Goal: Check status: Check status

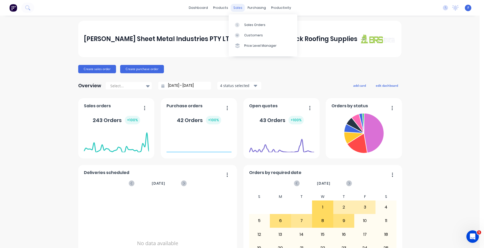
click at [236, 10] on div "sales" at bounding box center [238, 8] width 14 height 8
click at [247, 25] on div "Sales Orders" at bounding box center [254, 25] width 21 height 5
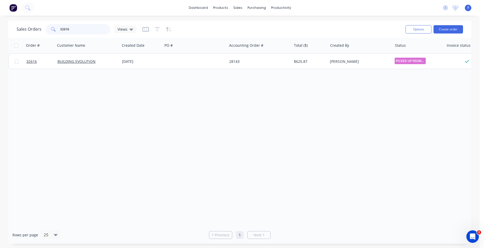
click at [81, 31] on input "32616" at bounding box center [85, 29] width 51 height 10
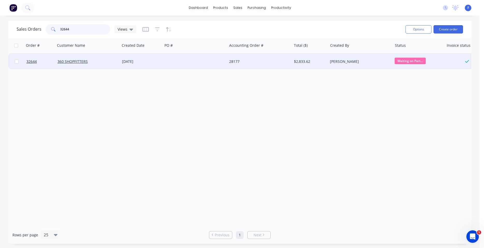
type input "32644"
click at [206, 64] on div at bounding box center [195, 62] width 65 height 16
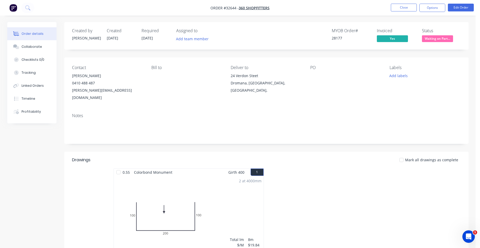
click at [372, 100] on div "Contact [PERSON_NAME] [PHONE_NUMBER] [PERSON_NAME][EMAIL_ADDRESS][DOMAIN_NAME] …" at bounding box center [266, 83] width 404 height 52
click at [437, 9] on button "Options" at bounding box center [432, 8] width 26 height 8
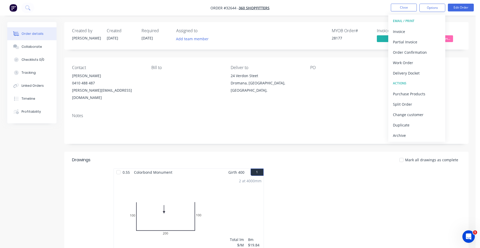
click at [463, 49] on div "Created by [PERSON_NAME] Created [DATE] Required [DATE] Assigned to Add team me…" at bounding box center [266, 35] width 404 height 27
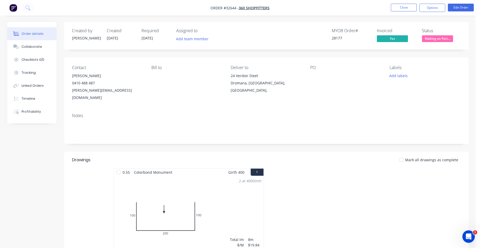
click at [445, 37] on span "Waiting on Part..." at bounding box center [437, 38] width 31 height 6
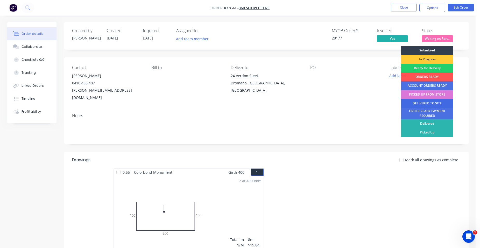
click at [433, 103] on div "DELIVERED TO SITE" at bounding box center [427, 103] width 52 height 9
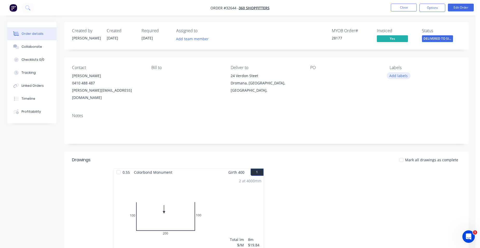
click at [403, 76] on button "Add labels" at bounding box center [399, 75] width 24 height 7
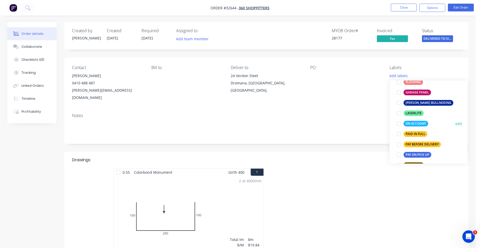
scroll to position [148, 0]
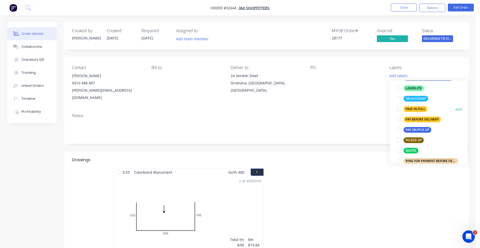
click at [423, 108] on div "PAID IN FULL" at bounding box center [416, 109] width 24 height 6
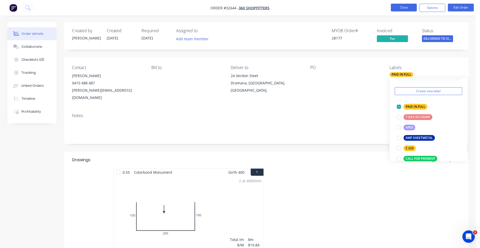
click at [403, 7] on button "Close" at bounding box center [404, 8] width 26 height 8
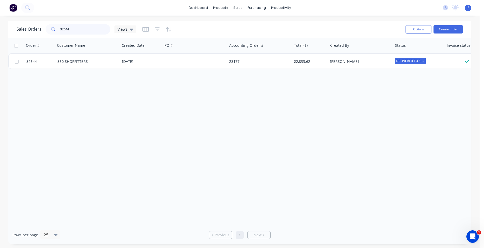
click at [79, 31] on input "32644" at bounding box center [85, 29] width 51 height 10
type input "3"
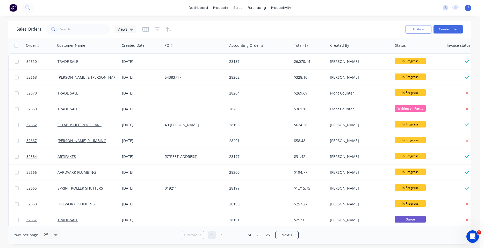
click at [15, 8] on img at bounding box center [13, 8] width 8 height 8
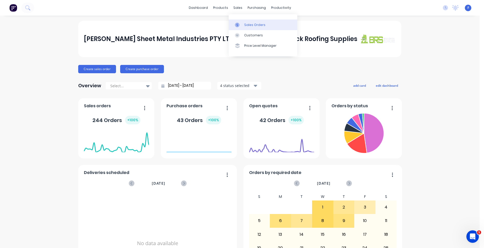
click at [247, 25] on div "Sales Orders" at bounding box center [254, 25] width 21 height 5
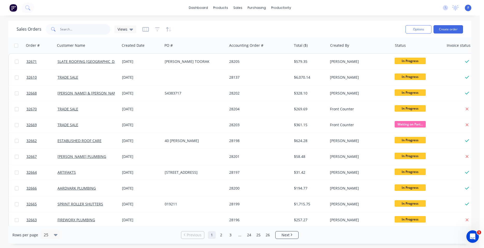
click at [73, 31] on input "text" at bounding box center [85, 29] width 51 height 10
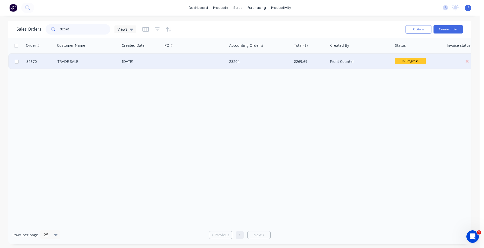
type input "32670"
click at [182, 63] on div at bounding box center [195, 62] width 65 height 16
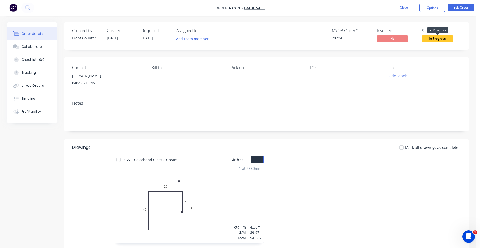
click at [436, 39] on span "In Progress" at bounding box center [437, 38] width 31 height 6
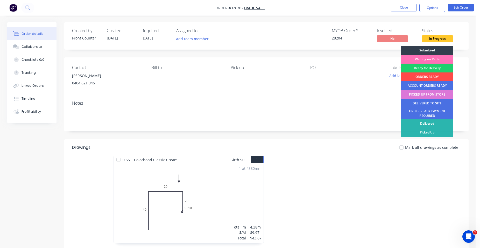
click at [430, 76] on div "ORDERS READY" at bounding box center [427, 76] width 52 height 9
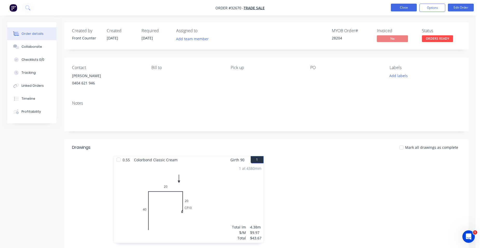
click at [406, 8] on button "Close" at bounding box center [404, 8] width 26 height 8
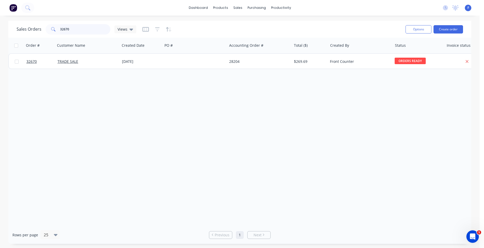
click at [89, 25] on input "32670" at bounding box center [85, 29] width 51 height 10
type input "3"
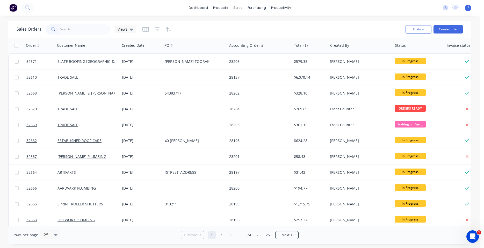
click at [14, 9] on img at bounding box center [13, 8] width 8 height 8
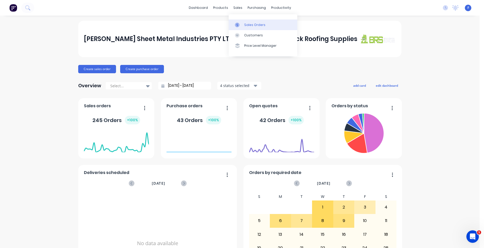
click at [243, 23] on div at bounding box center [239, 25] width 8 height 5
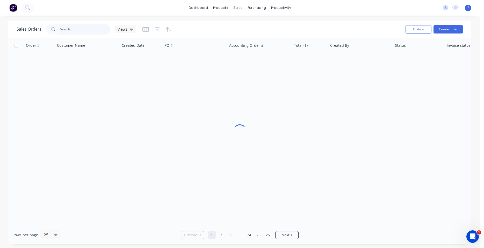
click at [81, 33] on input "text" at bounding box center [85, 29] width 51 height 10
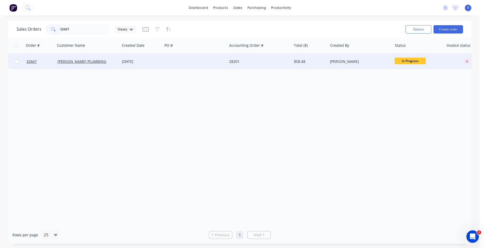
click at [413, 61] on span "In Progress" at bounding box center [410, 61] width 31 height 6
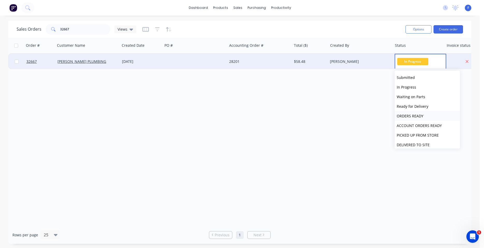
click at [413, 116] on span "ORDERS READY" at bounding box center [410, 115] width 27 height 5
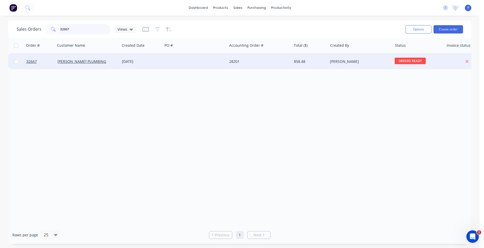
click at [83, 29] on input "32667" at bounding box center [85, 29] width 51 height 10
type input "32664"
click at [221, 61] on div "[STREET_ADDRESS]" at bounding box center [194, 61] width 58 height 5
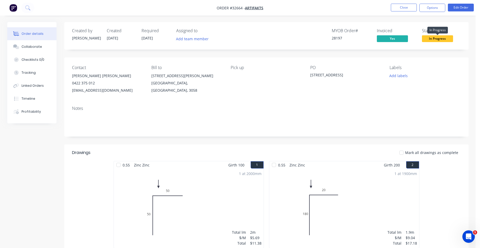
click at [436, 40] on span "In Progress" at bounding box center [437, 38] width 31 height 6
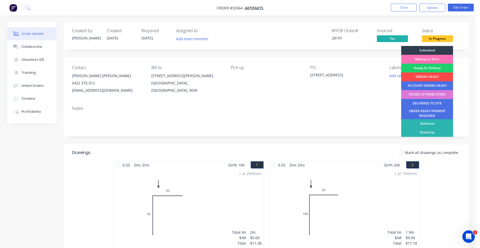
click at [434, 76] on div "ORDERS READY" at bounding box center [427, 76] width 52 height 9
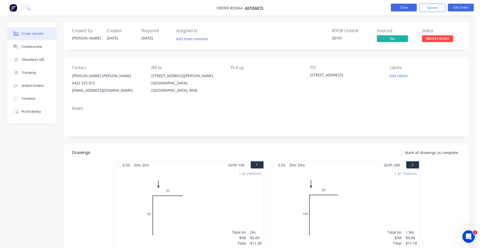
click at [401, 9] on button "Close" at bounding box center [404, 8] width 26 height 8
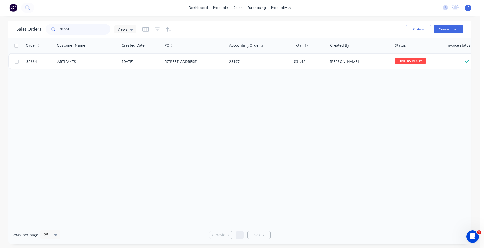
click at [87, 27] on input "32664" at bounding box center [85, 29] width 51 height 10
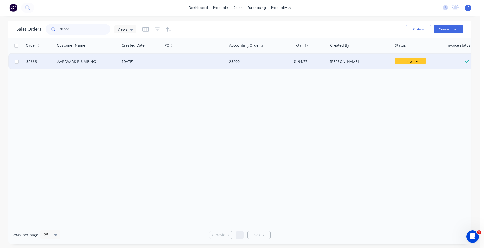
type input "32666"
click at [203, 62] on div at bounding box center [195, 62] width 65 height 16
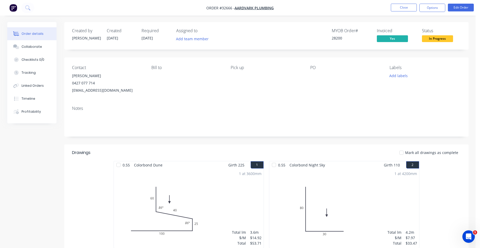
click at [435, 39] on span "In Progress" at bounding box center [437, 38] width 31 height 6
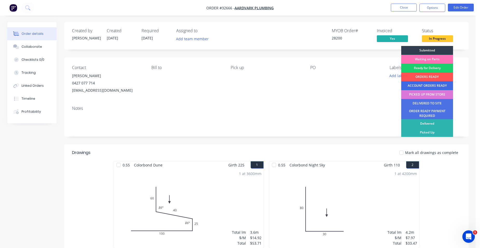
click at [430, 86] on div "ACCOUNT ORDERS READY" at bounding box center [427, 85] width 52 height 9
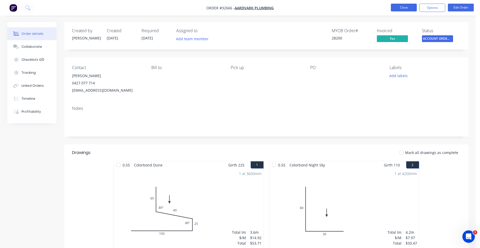
click at [402, 9] on button "Close" at bounding box center [404, 8] width 26 height 8
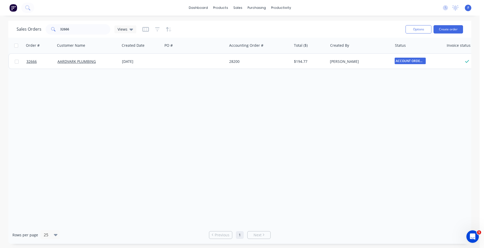
click at [12, 9] on img at bounding box center [13, 8] width 8 height 8
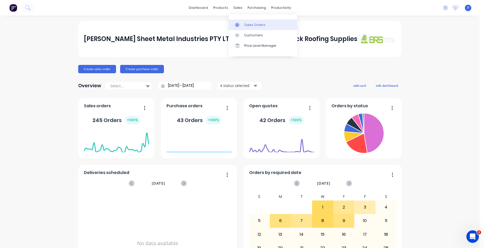
click at [247, 24] on div "Sales Orders" at bounding box center [254, 25] width 21 height 5
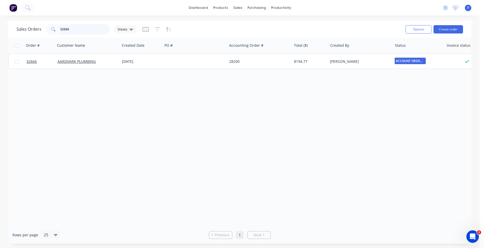
click at [86, 32] on input "32666" at bounding box center [85, 29] width 51 height 10
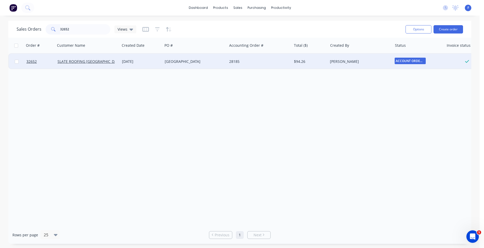
click at [399, 61] on span "ACCOUNT ORDERS ..." at bounding box center [410, 61] width 31 height 6
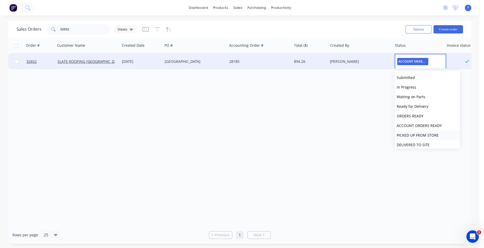
click at [420, 136] on span "PICKED UP FROM STORE" at bounding box center [418, 134] width 42 height 5
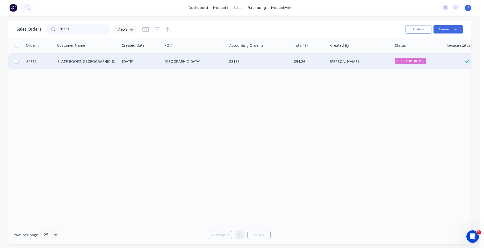
click at [83, 27] on input "32652" at bounding box center [85, 29] width 51 height 10
click at [406, 61] on span "ACCOUNT ORDERS ..." at bounding box center [410, 61] width 31 height 6
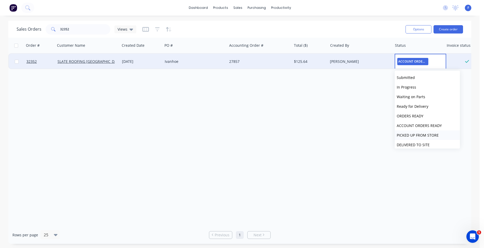
click at [413, 136] on span "PICKED UP FROM STORE" at bounding box center [418, 134] width 42 height 5
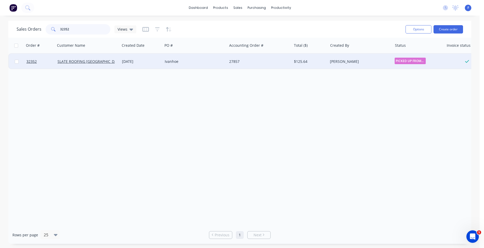
click at [103, 30] on input "32352" at bounding box center [85, 29] width 51 height 10
type input "3"
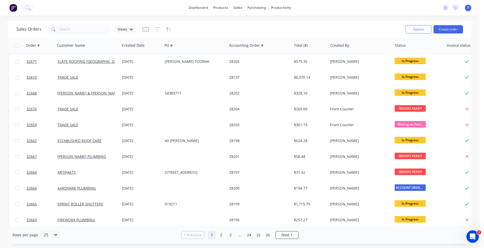
click at [12, 8] on img at bounding box center [13, 8] width 8 height 8
